Goal: Transaction & Acquisition: Purchase product/service

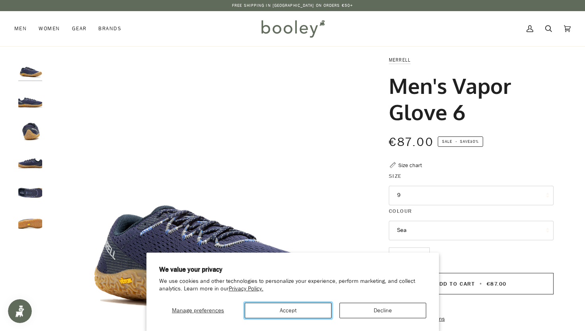
click at [321, 310] on button "Accept" at bounding box center [288, 311] width 87 height 16
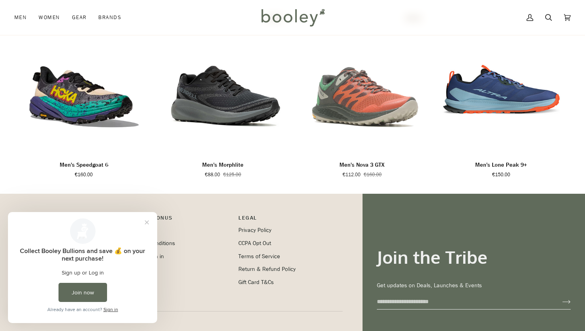
scroll to position [532, 0]
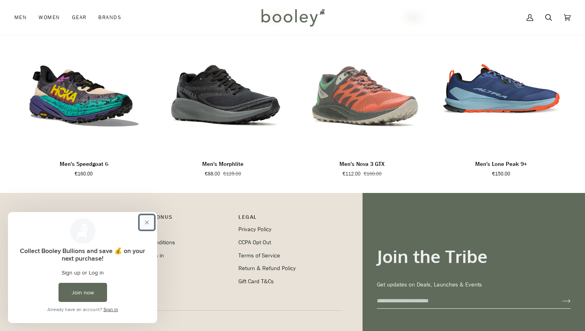
click at [149, 221] on button "Close prompt" at bounding box center [147, 222] width 14 height 14
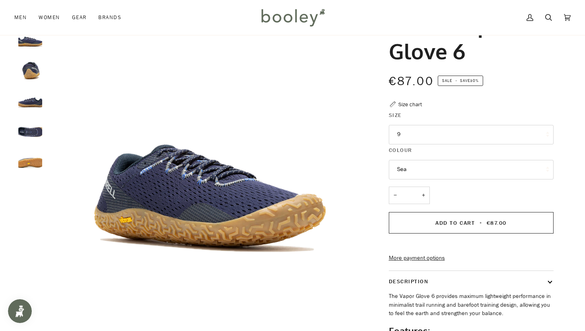
scroll to position [0, 0]
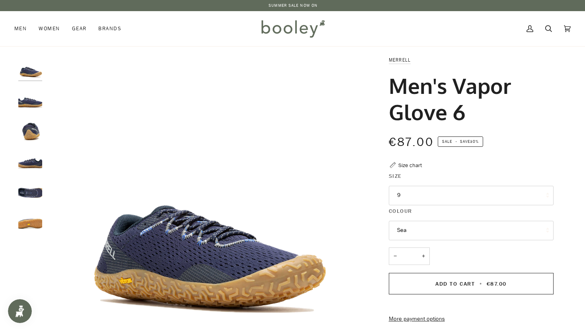
click at [34, 99] on img "Merrell Men's Vapor Glove 6 Sea - Booley Galway" at bounding box center [30, 98] width 24 height 24
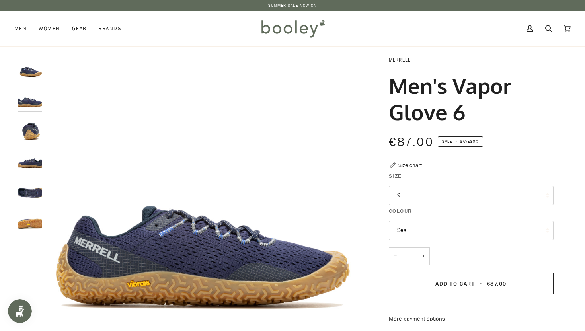
click at [34, 121] on img "Merrell Men's Vapor Glove 6 Sea - Booley Galway" at bounding box center [30, 129] width 24 height 24
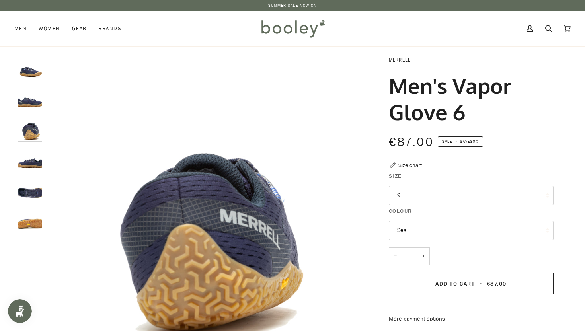
click at [33, 156] on img "Merrell Men's Vapor Glove 6 Sea - Booley Galway" at bounding box center [30, 159] width 24 height 24
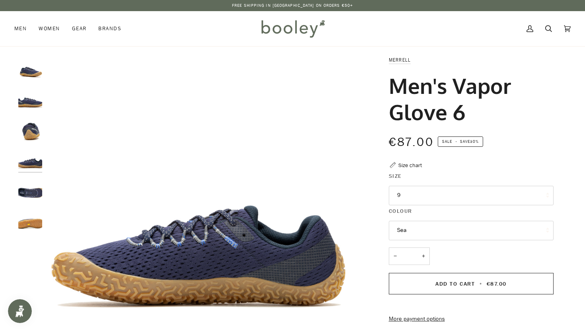
click at [37, 186] on img "Merrell Men's Vapor Glove 6 Sea - Booley Galway" at bounding box center [30, 190] width 24 height 24
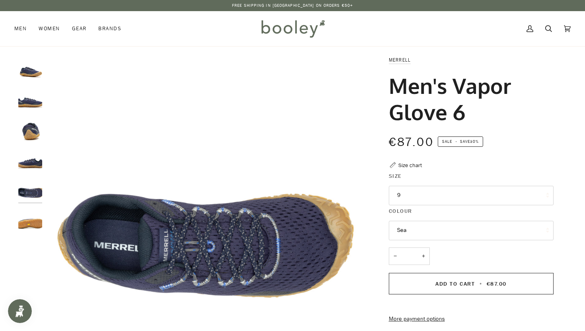
click at [37, 212] on img "Merrell Men's Vapor Glove 6 Sea - Booley Galway" at bounding box center [30, 220] width 24 height 24
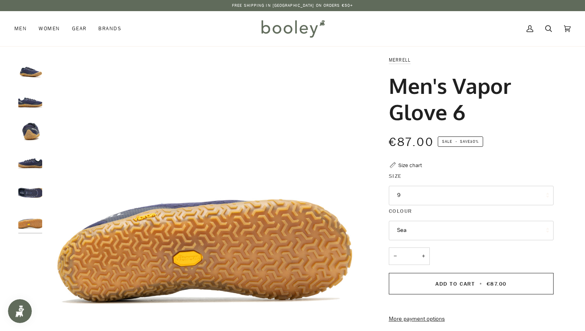
click at [41, 124] on img "Merrell Men's Vapor Glove 6 Sea - Booley Galway" at bounding box center [30, 129] width 24 height 24
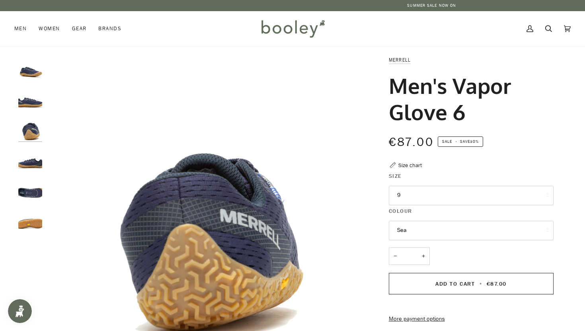
click at [33, 102] on img "Merrell Men's Vapor Glove 6 Sea - Booley Galway" at bounding box center [30, 98] width 24 height 24
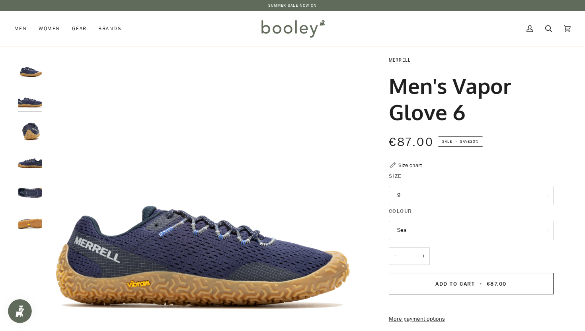
click at [37, 74] on img "Merrell Men's Vapor Glove 6 Sea - Booley Galway" at bounding box center [30, 68] width 24 height 24
